Goal: Task Accomplishment & Management: Manage account settings

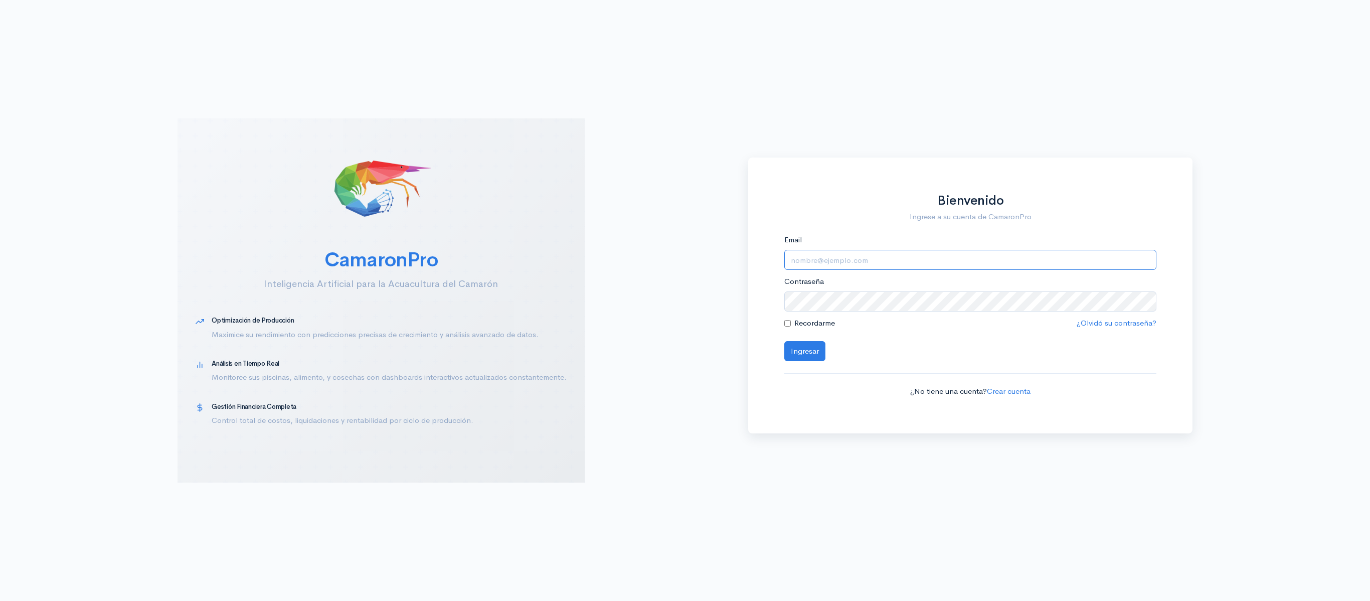
click at [813, 263] on input "Email" at bounding box center [970, 260] width 373 height 21
type input "logistica@segesa.com.ec"
click at [784, 341] on button "Ingresar" at bounding box center [804, 351] width 41 height 21
